Goal: Register for event/course

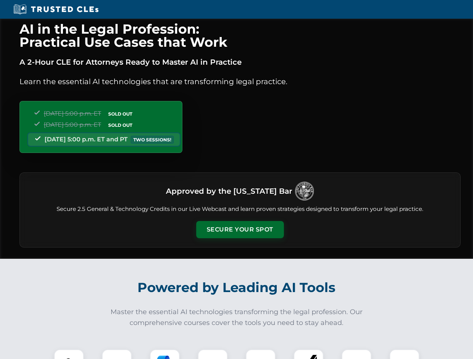
click at [240, 230] on button "Secure Your Spot" at bounding box center [240, 229] width 88 height 17
click at [69, 355] on img at bounding box center [69, 365] width 22 height 22
click at [117, 355] on div at bounding box center [117, 365] width 30 height 30
